Goal: Task Accomplishment & Management: Manage account settings

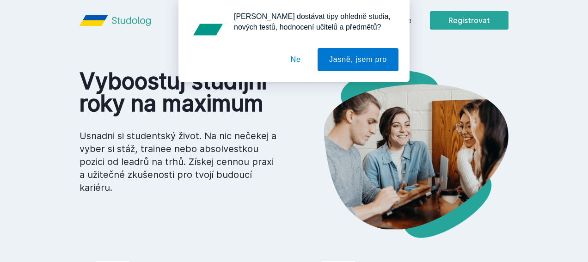
click at [299, 55] on button "Ne" at bounding box center [295, 59] width 33 height 23
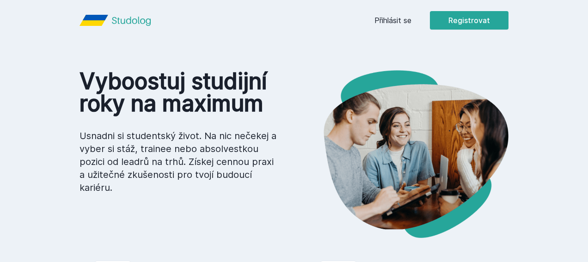
click at [411, 16] on link "Přihlásit se" at bounding box center [392, 20] width 37 height 11
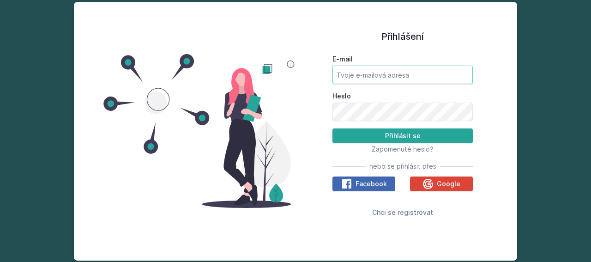
click at [356, 76] on input "E-mail" at bounding box center [403, 75] width 140 height 18
click at [367, 75] on input "ksoltova&email.cz" at bounding box center [403, 75] width 140 height 18
type input "[EMAIL_ADDRESS][DOMAIN_NAME]"
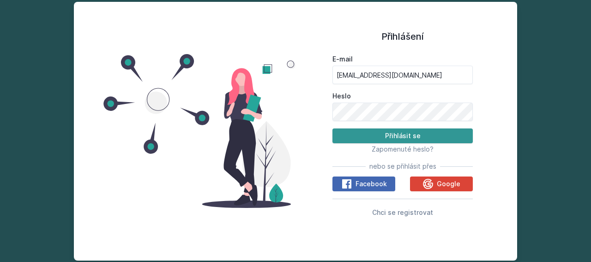
click at [412, 137] on button "Přihlásit se" at bounding box center [403, 135] width 140 height 15
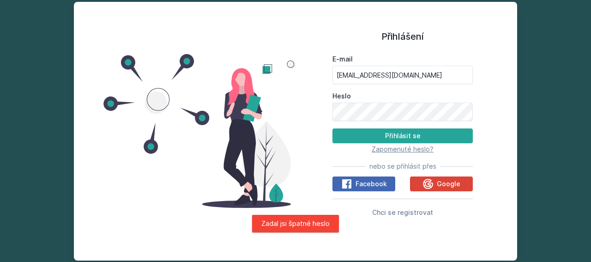
click at [409, 149] on span "Zapomenuté heslo?" at bounding box center [403, 149] width 62 height 8
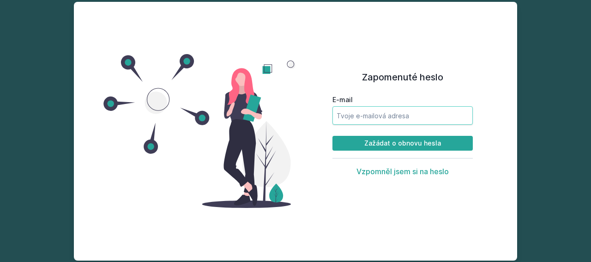
click at [381, 119] on input "E-mail" at bounding box center [403, 115] width 140 height 18
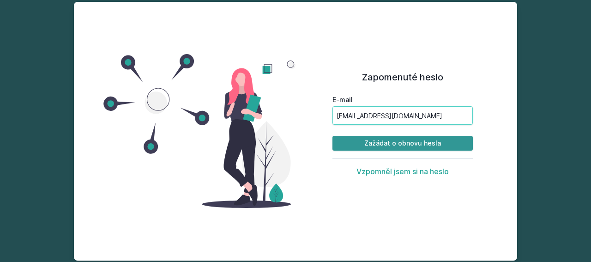
type input "[EMAIL_ADDRESS][DOMAIN_NAME]"
click at [402, 145] on button "Zažádat o obnovu hesla" at bounding box center [403, 143] width 140 height 15
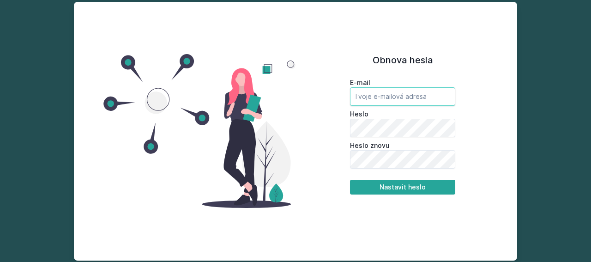
click at [368, 101] on input "email" at bounding box center [402, 96] width 105 height 18
type input "[EMAIL_ADDRESS][DOMAIN_NAME]"
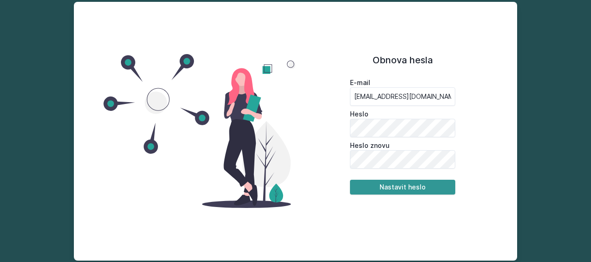
click at [429, 186] on button "Nastavit heslo" at bounding box center [402, 187] width 105 height 15
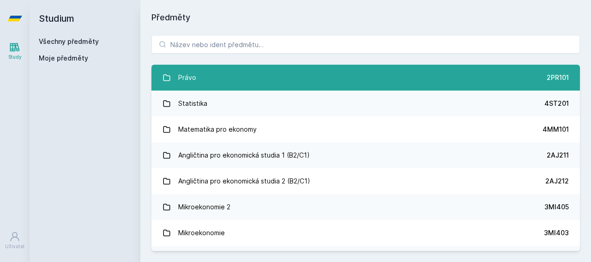
click at [512, 79] on link "Právo 2PR101" at bounding box center [366, 78] width 429 height 26
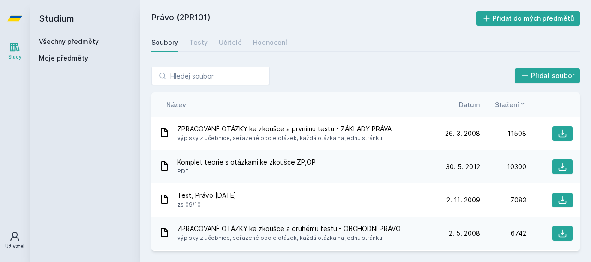
click at [16, 246] on div "Uživatel" at bounding box center [14, 246] width 19 height 7
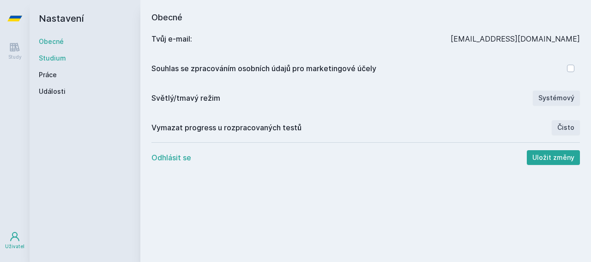
click at [50, 57] on link "Studium" at bounding box center [85, 58] width 92 height 9
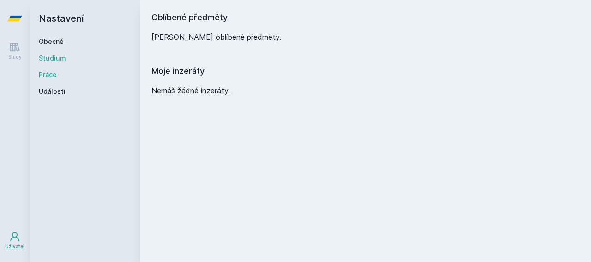
click at [47, 70] on link "Práce" at bounding box center [85, 74] width 92 height 9
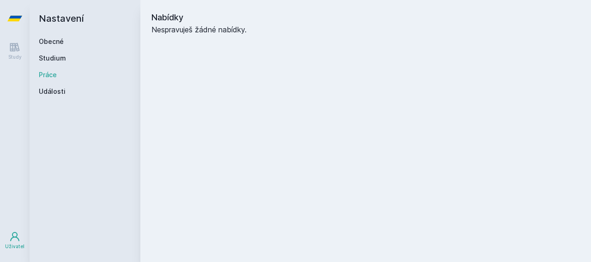
click at [47, 97] on div "Nastavení Obecné Studium Práce Události" at bounding box center [85, 131] width 111 height 262
click at [49, 89] on link "Události" at bounding box center [85, 91] width 92 height 9
click at [57, 45] on link "Obecné" at bounding box center [85, 41] width 92 height 9
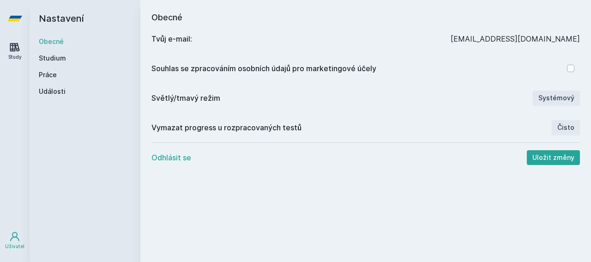
click at [12, 50] on icon at bounding box center [14, 47] width 11 height 11
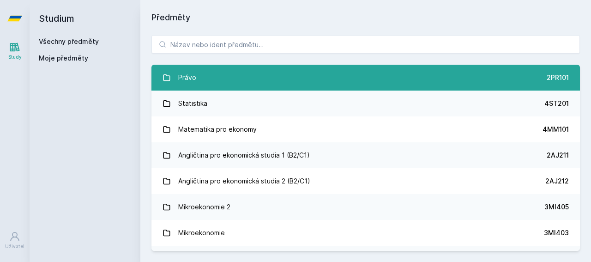
click at [400, 75] on link "Právo 2PR101" at bounding box center [366, 78] width 429 height 26
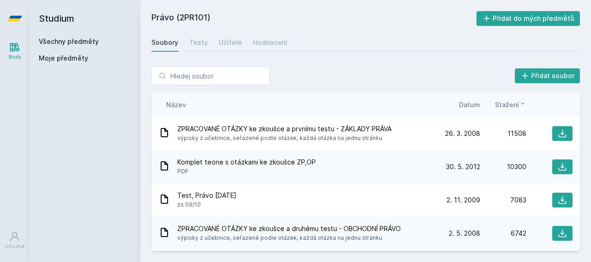
click at [10, 52] on icon at bounding box center [14, 47] width 11 height 11
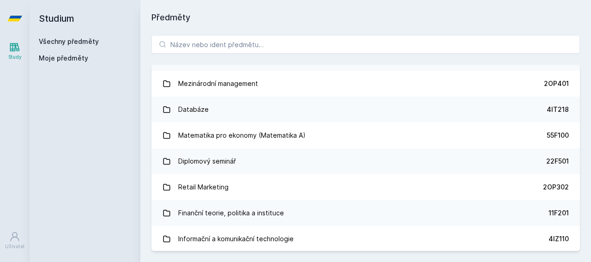
scroll to position [504, 0]
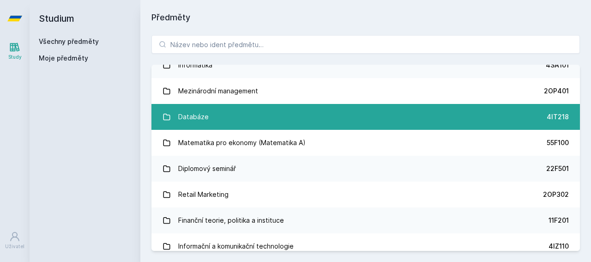
click at [219, 121] on link "Databáze 4IT218" at bounding box center [366, 117] width 429 height 26
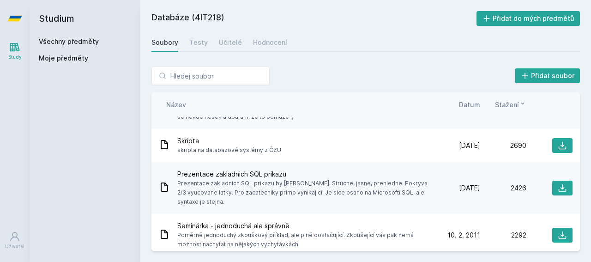
scroll to position [78, 0]
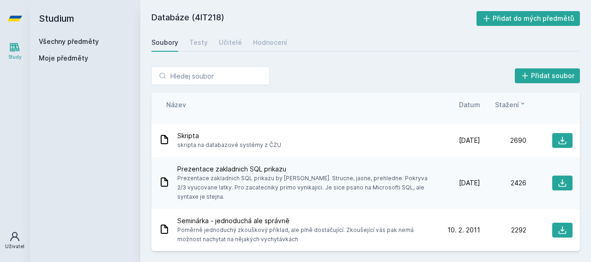
click at [12, 238] on icon at bounding box center [14, 236] width 11 height 11
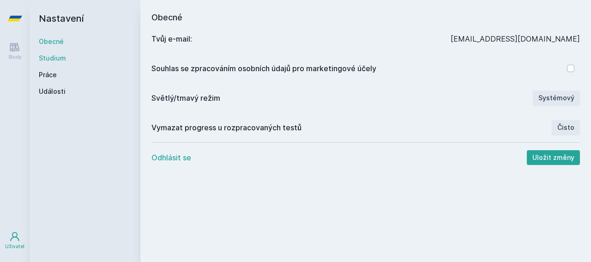
click at [71, 61] on link "Studium" at bounding box center [85, 58] width 92 height 9
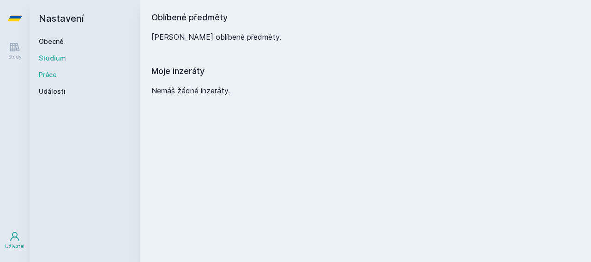
click at [69, 75] on link "Práce" at bounding box center [85, 74] width 92 height 9
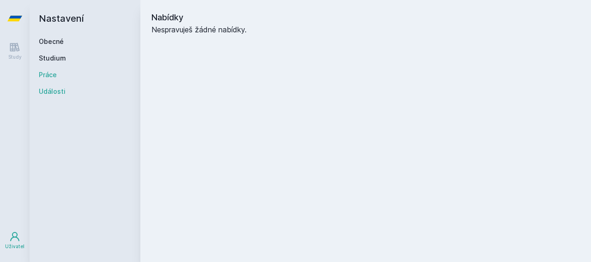
click at [69, 88] on link "Události" at bounding box center [85, 91] width 92 height 9
click at [17, 18] on icon at bounding box center [14, 19] width 15 height 6
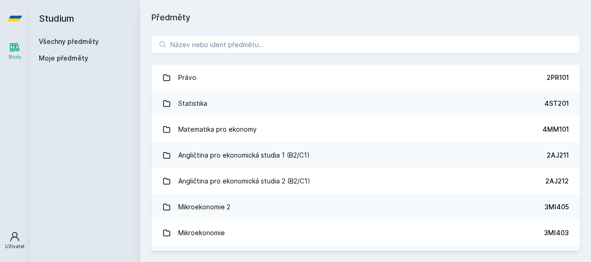
click at [11, 249] on div "Uživatel" at bounding box center [14, 246] width 19 height 7
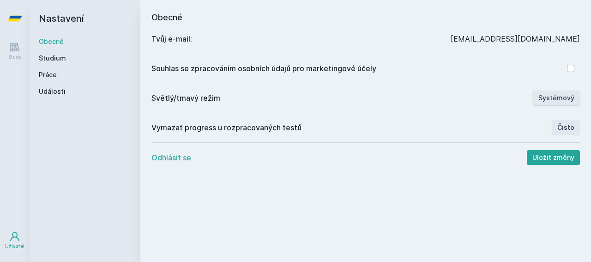
click at [560, 98] on button "Systémový" at bounding box center [556, 98] width 47 height 15
click at [164, 155] on button "Odhlásit se" at bounding box center [172, 157] width 40 height 11
